Goal: Task Accomplishment & Management: Manage account settings

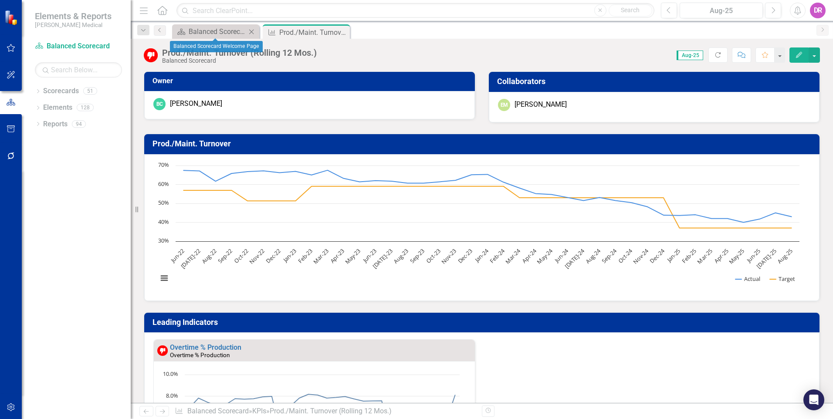
click at [239, 26] on div "Scorecard Balanced Scorecard Welcome Page Close" at bounding box center [215, 31] width 87 height 14
click at [237, 31] on div "Balanced Scorecard Welcome Page" at bounding box center [218, 31] width 58 height 11
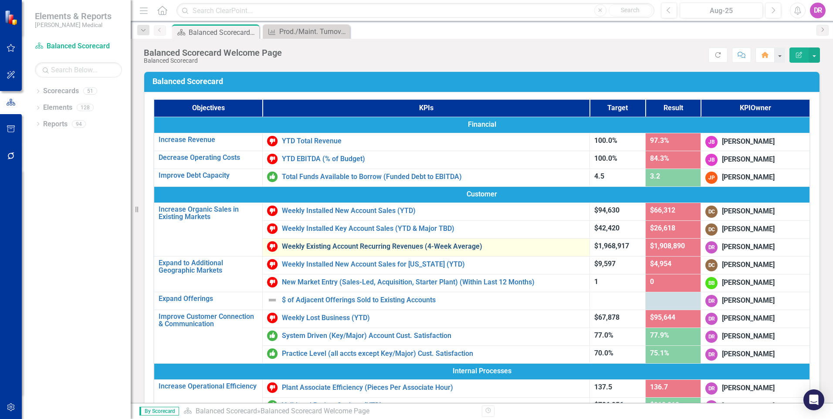
click at [324, 248] on link "Weekly Existing Account Recurring Revenues (4-Week Average)" at bounding box center [433, 247] width 303 height 8
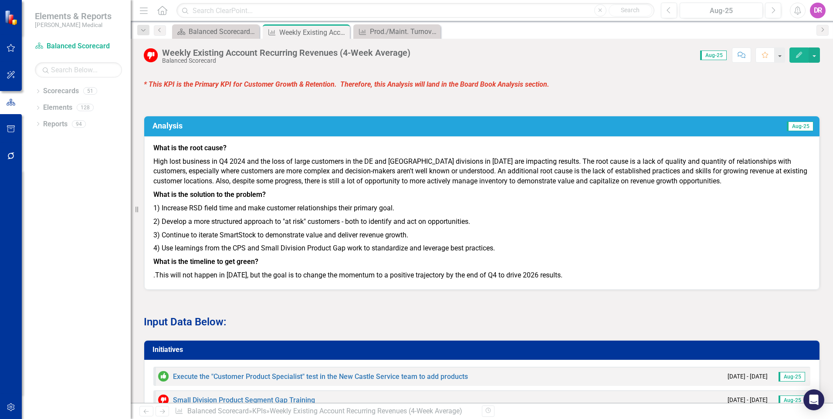
scroll to position [697, 0]
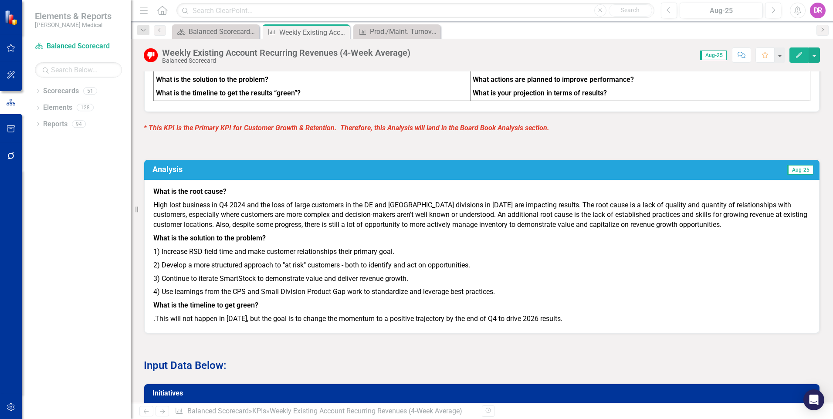
click at [589, 231] on p "High lost business in Q4 2024 and the loss of large customers in the DE and [GE…" at bounding box center [481, 216] width 657 height 34
drag, startPoint x: 695, startPoint y: 233, endPoint x: 343, endPoint y: 217, distance: 352.4
click at [343, 217] on p "High lost business in Q4 2024 and the loss of large customers in the DE and [GE…" at bounding box center [481, 216] width 657 height 34
click at [432, 214] on p "High lost business in Q4 2024 and the loss of large customers in the DE and [GE…" at bounding box center [481, 216] width 657 height 34
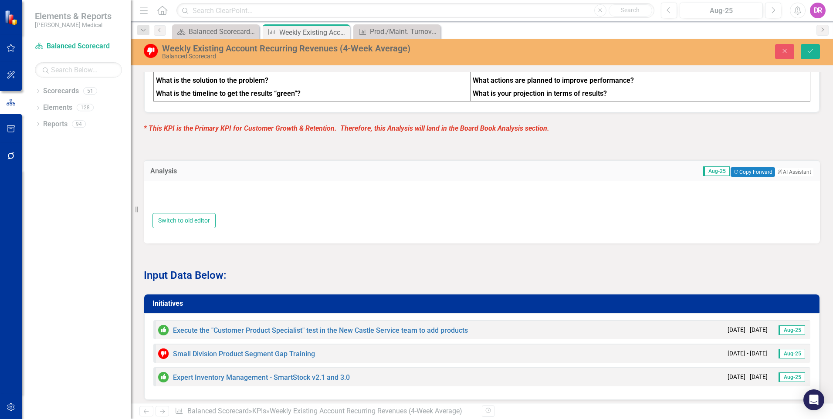
type textarea "<p><strong>What is the root cause?</strong></p> <p>High lost business in Q4 202…"
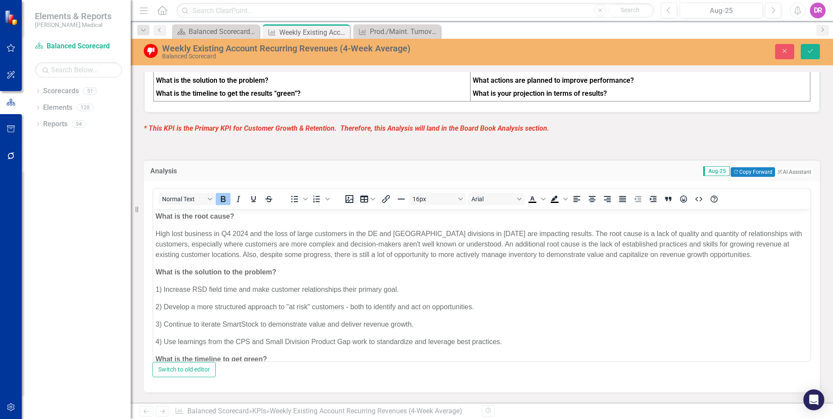
scroll to position [0, 0]
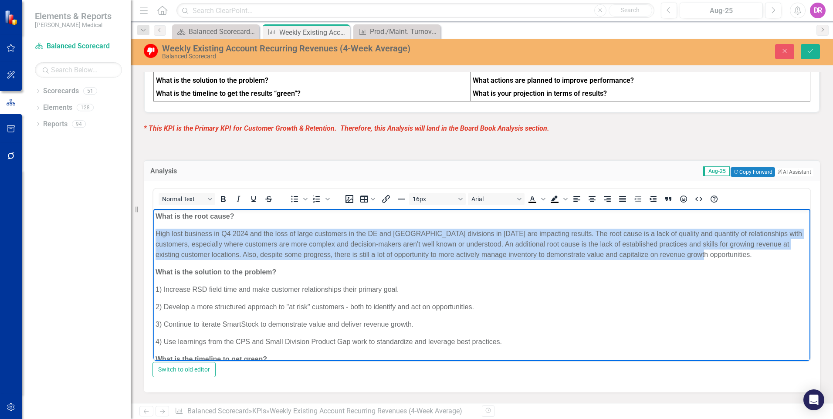
drag, startPoint x: 730, startPoint y: 252, endPoint x: 155, endPoint y: 229, distance: 575.2
click at [155, 229] on body "What is the root cause? High lost business in Q4 2024 and the loss of large cus…" at bounding box center [481, 300] width 657 height 182
copy p "High lost business in Q4 2024 and the loss of large customers in the DE and [GE…"
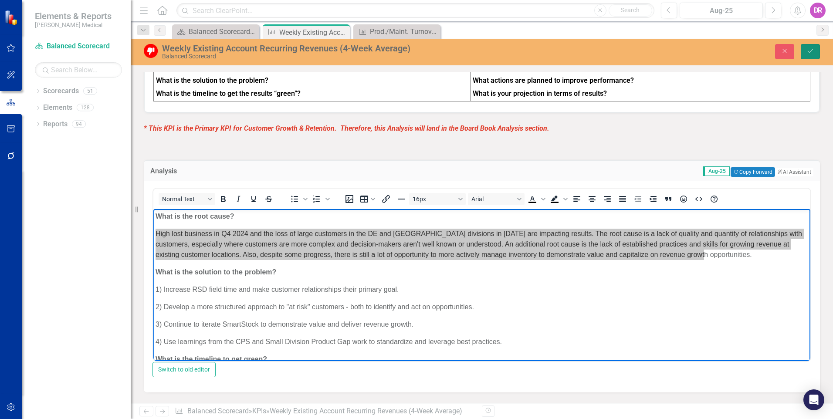
drag, startPoint x: 811, startPoint y: 50, endPoint x: 315, endPoint y: 112, distance: 499.7
click at [811, 50] on icon "Save" at bounding box center [811, 51] width 8 height 6
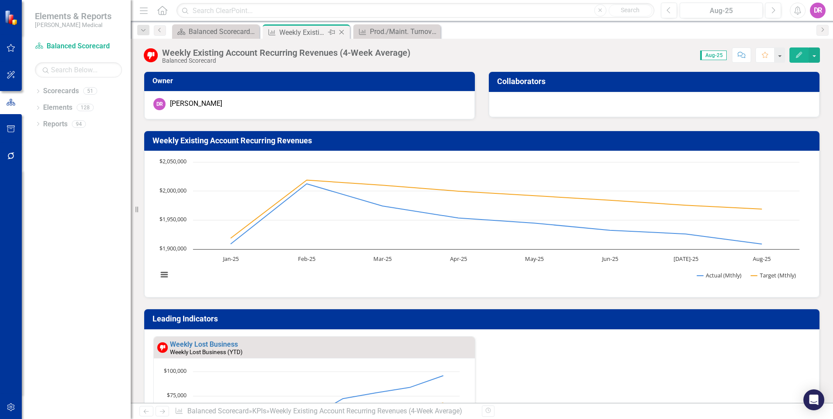
click at [342, 32] on icon at bounding box center [341, 32] width 5 height 5
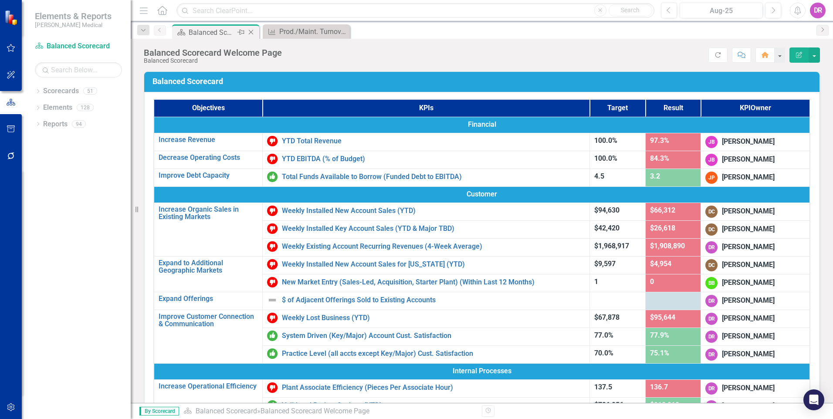
click at [225, 33] on div "Balanced Scorecard Welcome Page" at bounding box center [212, 32] width 47 height 11
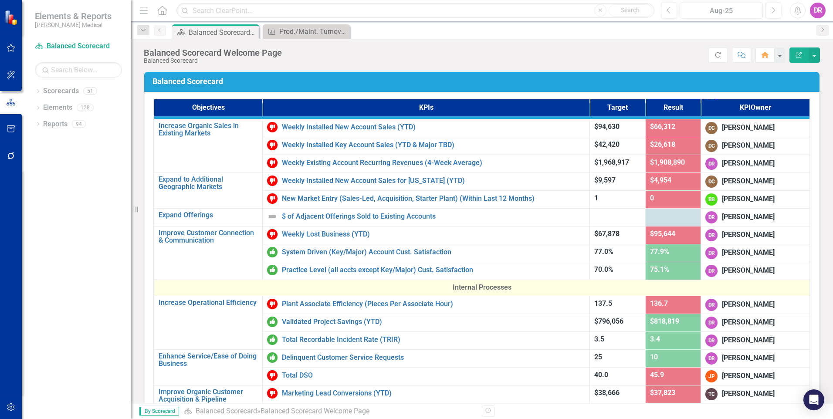
scroll to position [87, 0]
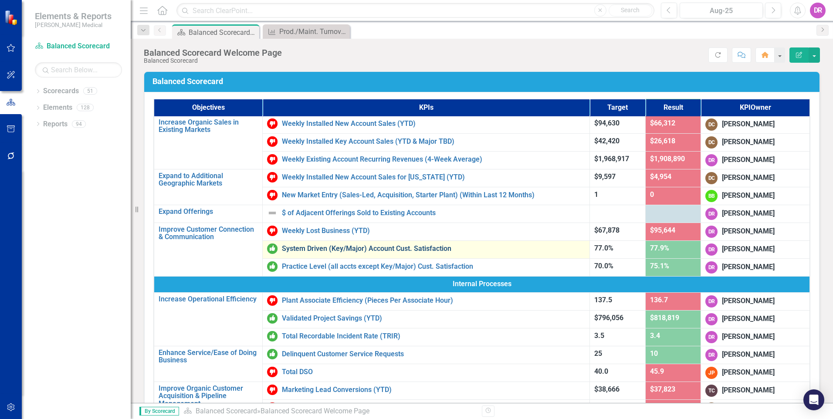
click at [340, 251] on link "System Driven (Key/Major) Account Cust. Satisfaction" at bounding box center [433, 249] width 303 height 8
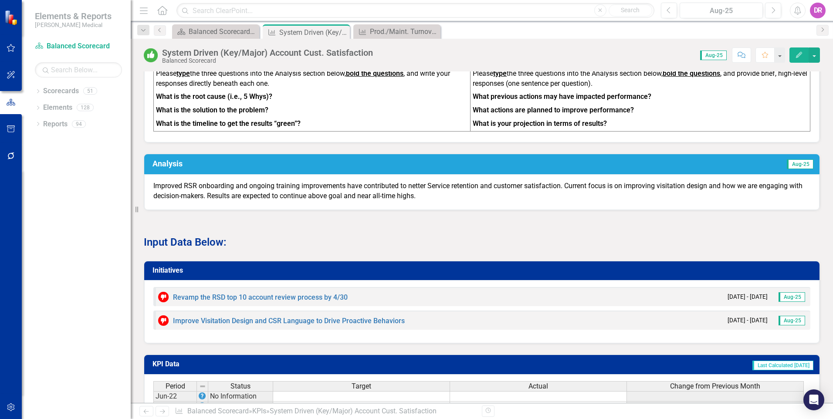
scroll to position [654, 0]
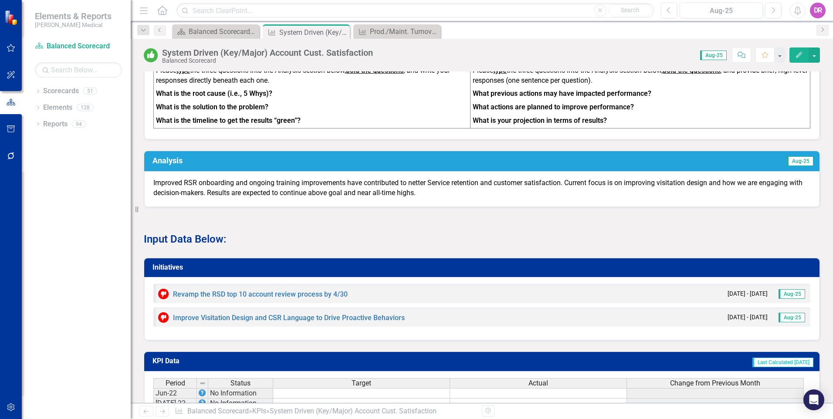
click at [381, 198] on p "Improved RSR onboarding and ongoing training improvements have contributed to n…" at bounding box center [481, 188] width 657 height 20
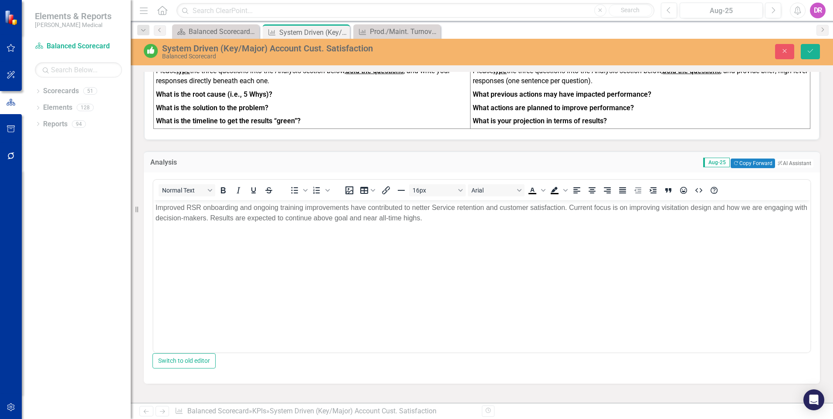
scroll to position [0, 0]
click at [436, 218] on p "Improved RSR onboarding and ongoing training improvements have contributed to n…" at bounding box center [482, 212] width 653 height 21
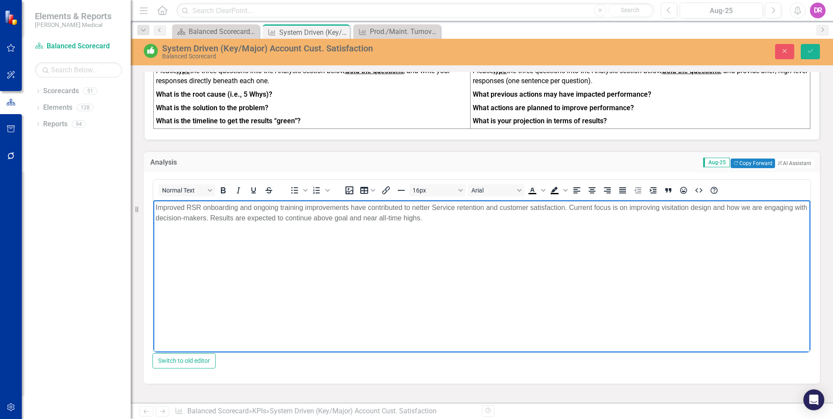
drag, startPoint x: 439, startPoint y: 218, endPoint x: 154, endPoint y: 207, distance: 285.2
click at [154, 207] on body "Improved RSR onboarding and ongoing training improvements have contributed to n…" at bounding box center [481, 265] width 657 height 131
copy p "Improved RSR onboarding and ongoing training improvements have contributed to n…"
click at [214, 27] on div "Balanced Scorecard Welcome Page" at bounding box center [218, 31] width 58 height 11
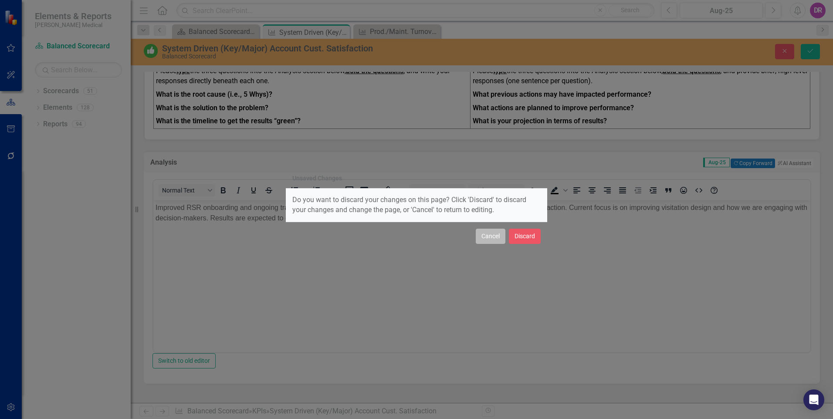
click at [495, 236] on button "Cancel" at bounding box center [491, 236] width 30 height 15
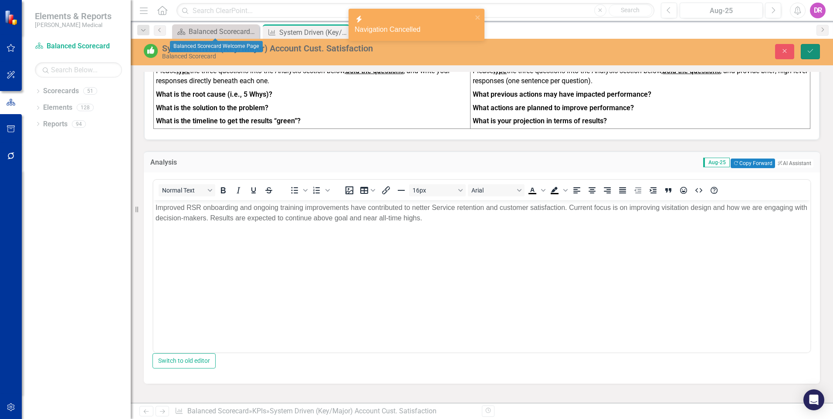
drag, startPoint x: 810, startPoint y: 51, endPoint x: 248, endPoint y: 12, distance: 564.0
click at [809, 51] on icon "Save" at bounding box center [811, 51] width 8 height 6
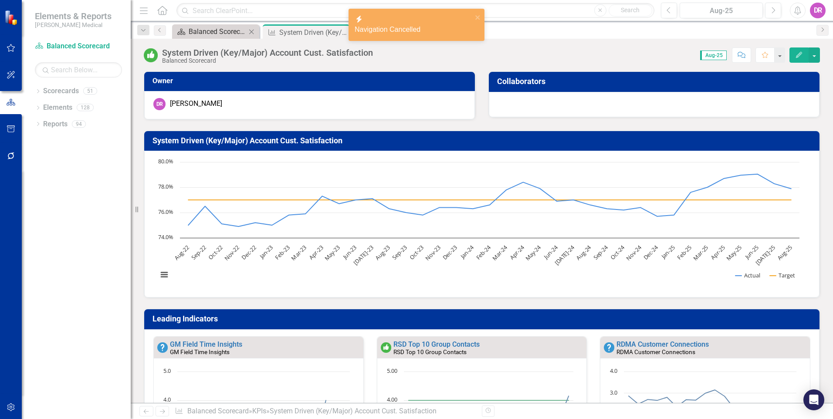
click at [207, 31] on div "Balanced Scorecard Welcome Page" at bounding box center [218, 31] width 58 height 11
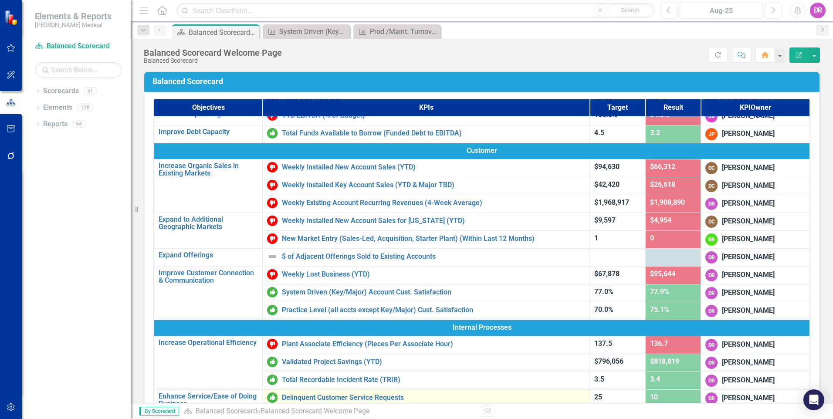
scroll to position [131, 0]
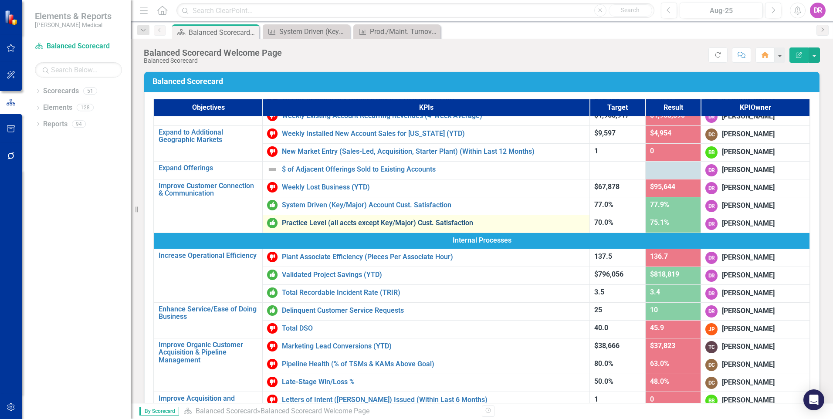
click at [313, 224] on link "Practice Level (all accts except Key/Major) Cust. Satisfaction" at bounding box center [433, 223] width 303 height 8
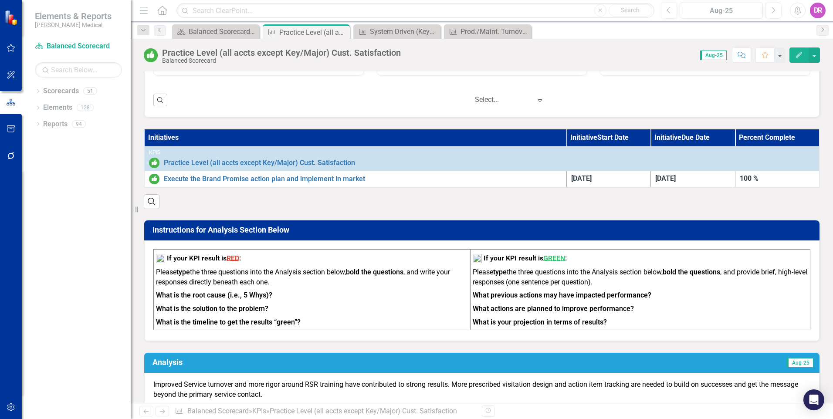
scroll to position [566, 0]
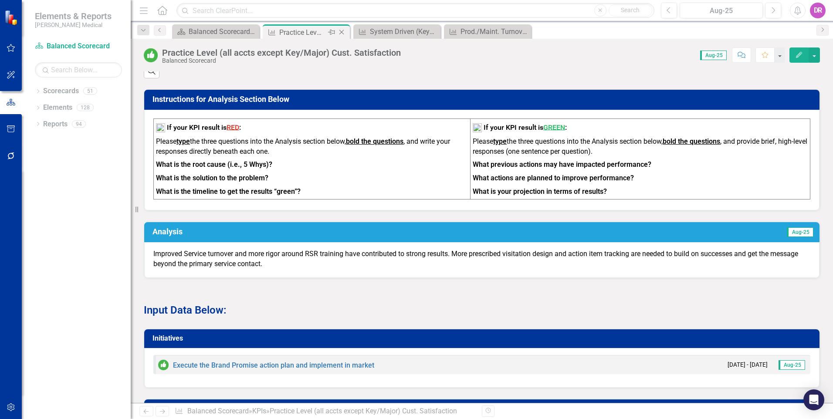
click at [341, 30] on icon "Close" at bounding box center [341, 32] width 9 height 7
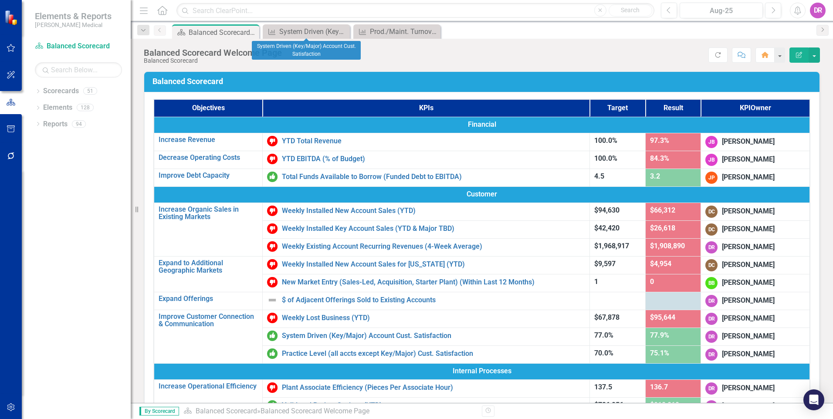
click at [0, 0] on icon "Close" at bounding box center [0, 0] width 0 height 0
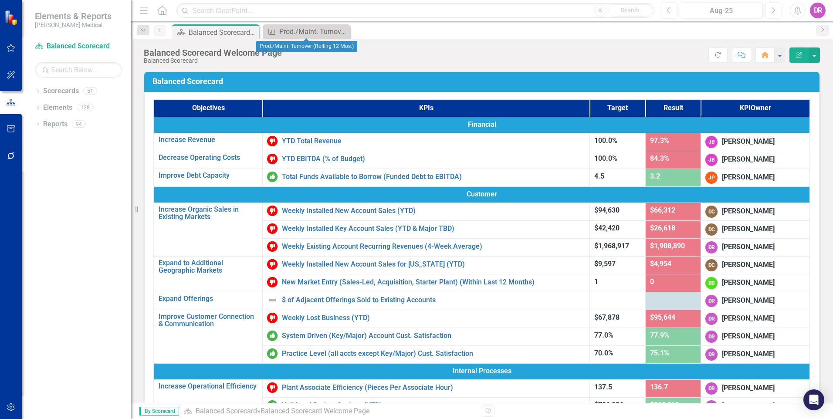
click at [0, 0] on icon "Close" at bounding box center [0, 0] width 0 height 0
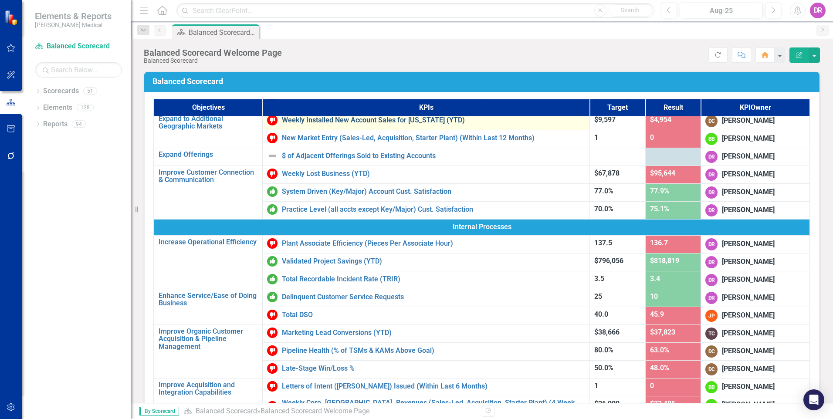
scroll to position [174, 0]
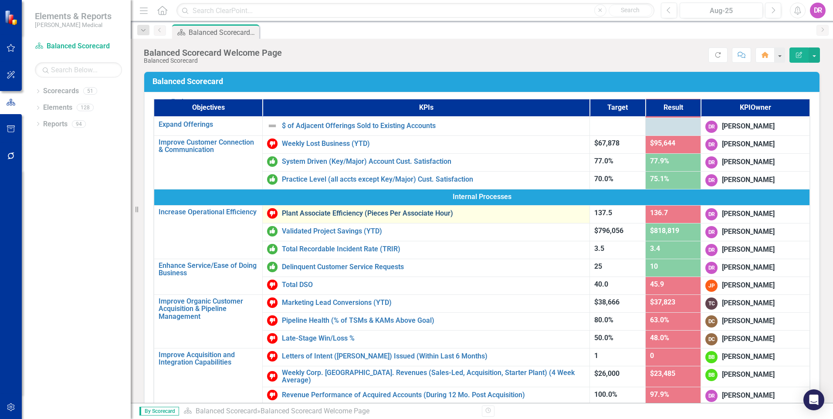
click at [329, 214] on link "Plant Associate Efficiency (Pieces Per Associate Hour)" at bounding box center [433, 214] width 303 height 8
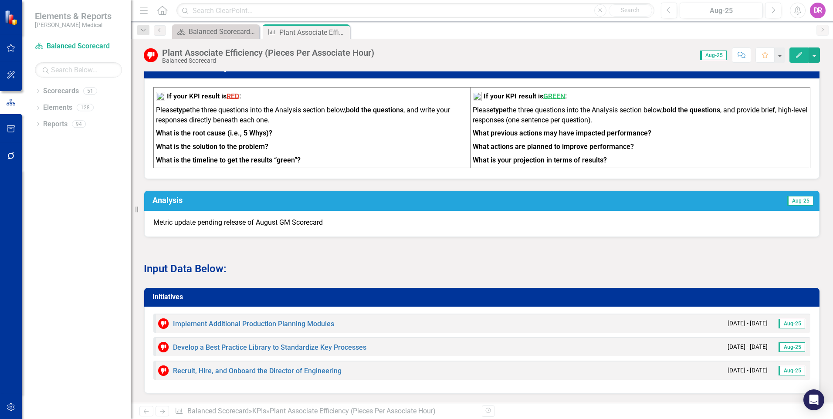
scroll to position [654, 0]
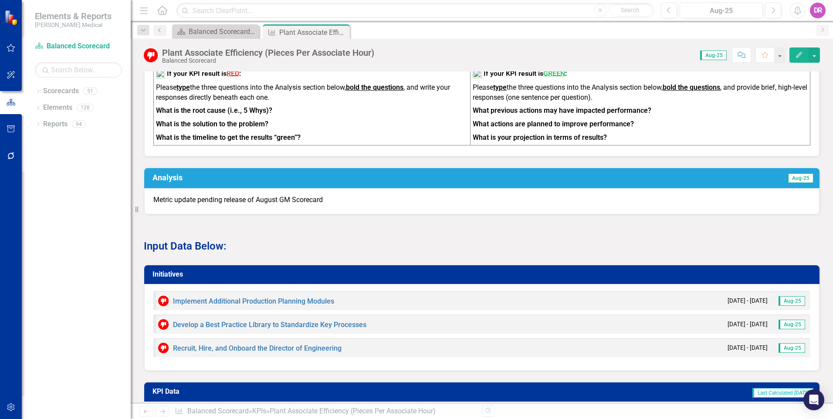
click at [256, 205] on p "Metric update pending release of August GM Scorecard" at bounding box center [481, 200] width 657 height 10
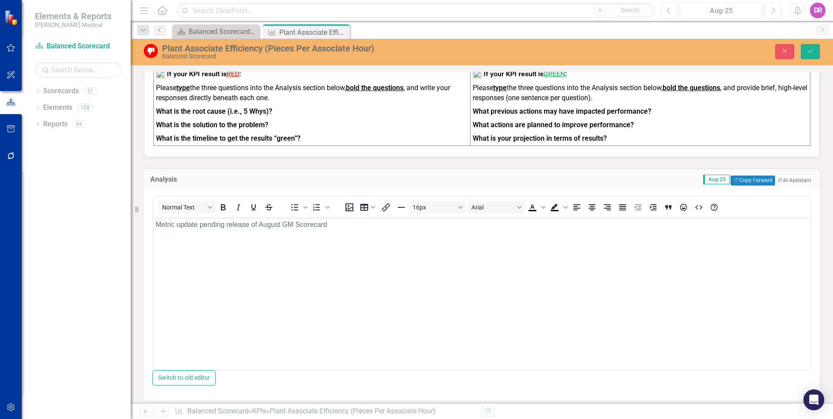
scroll to position [0, 0]
click at [336, 226] on p "Metric update pending release of August GM Scorecard" at bounding box center [482, 224] width 653 height 10
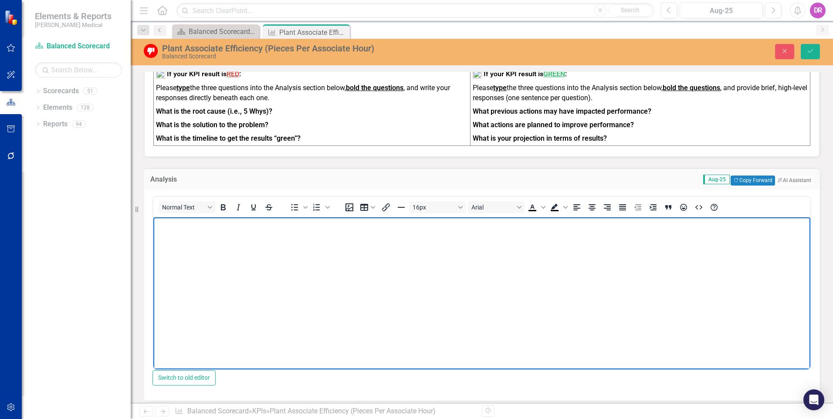
click at [180, 231] on body "Rich Text Area. Press ALT-0 for help." at bounding box center [481, 282] width 657 height 131
click at [251, 231] on body "Rich Text Area. Press ALT-0 for help." at bounding box center [481, 282] width 657 height 131
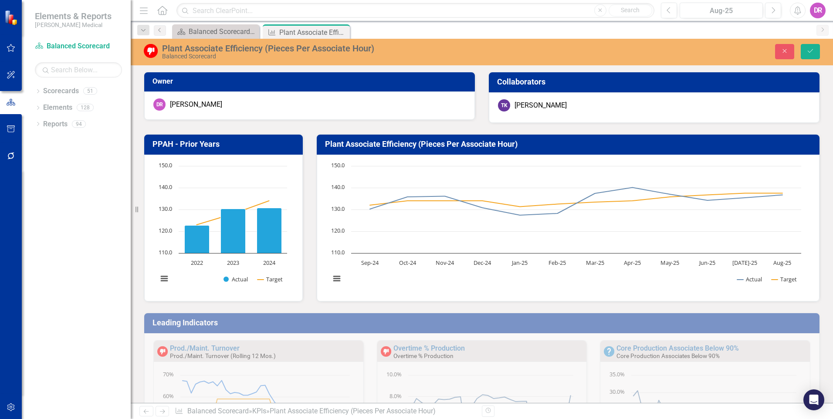
scroll to position [654, 0]
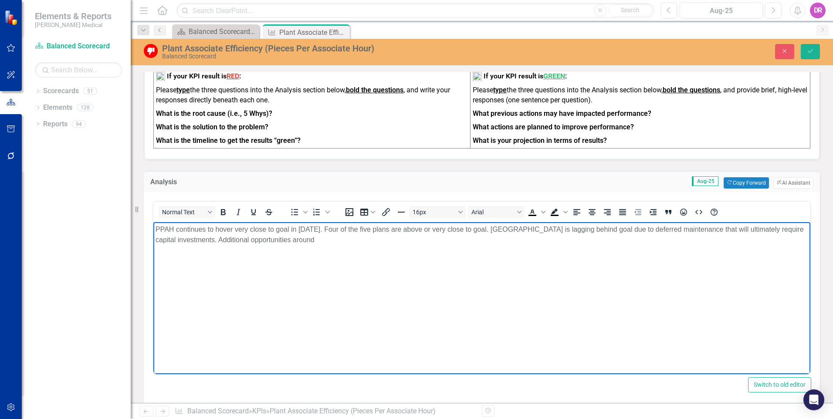
click at [354, 240] on p "PPAH continues to hover very close to goal in [DATE]. Four of the five plans ar…" at bounding box center [482, 234] width 653 height 21
click at [809, 50] on icon "Save" at bounding box center [811, 51] width 8 height 6
